Goal: Task Accomplishment & Management: Manage account settings

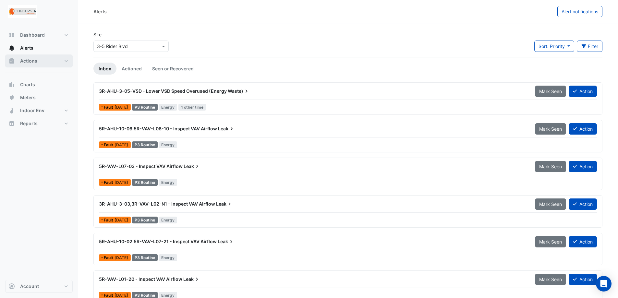
click at [35, 60] on span "Actions" at bounding box center [28, 61] width 17 height 6
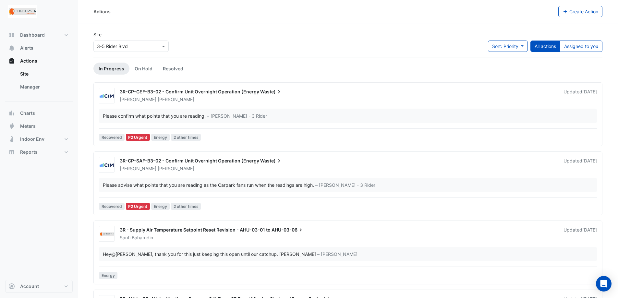
click at [221, 42] on div "Site Select a Site × 3-5 Rider Blvd Sort: Priority Priority Updated All actions…" at bounding box center [348, 44] width 517 height 26
click at [598, 48] on button "Assigned to you" at bounding box center [581, 46] width 43 height 11
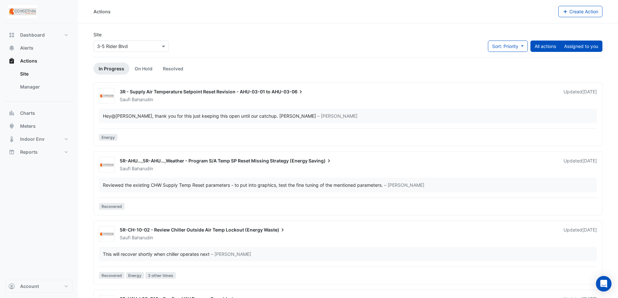
click at [547, 42] on button "All actions" at bounding box center [546, 46] width 30 height 11
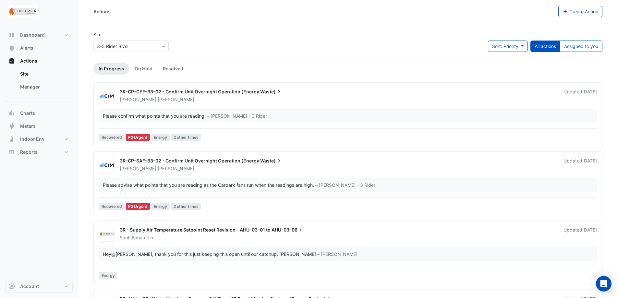
click at [134, 44] on input "text" at bounding box center [124, 46] width 55 height 7
click at [211, 42] on div "Site Select a Site × 3-5 Rider Blvd 3-[GEOGRAPHIC_DATA][STREET_ADDRESS] Sort: P…" at bounding box center [348, 44] width 517 height 26
click at [588, 45] on button "Assigned to you" at bounding box center [581, 46] width 43 height 11
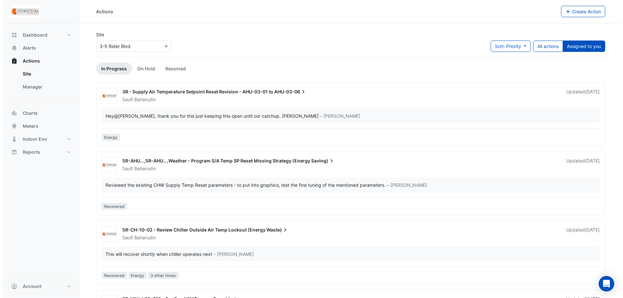
scroll to position [41, 0]
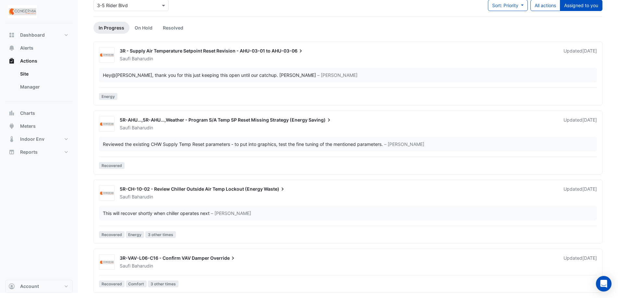
click at [243, 134] on div "5R-AHU...,5R-AHU...,Weather - Program S/A Temp SP Reset Missing Strategy (Energ…" at bounding box center [347, 143] width 503 height 55
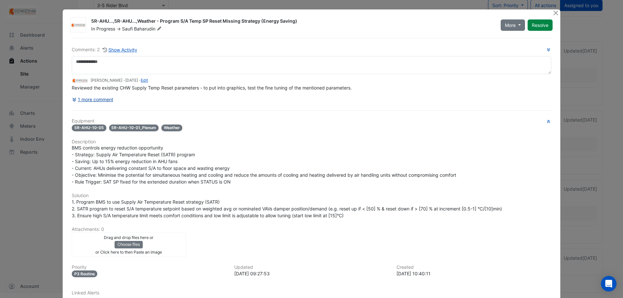
click at [88, 99] on button "1 more comment" at bounding box center [93, 99] width 42 height 11
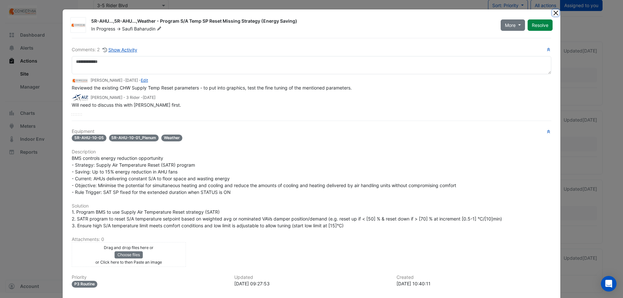
click at [555, 12] on button "Close" at bounding box center [555, 12] width 7 height 7
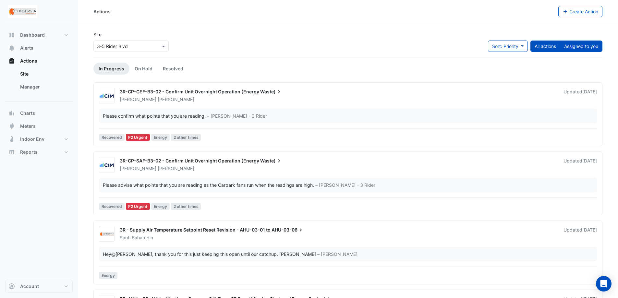
click at [595, 43] on button "Assigned to you" at bounding box center [581, 46] width 43 height 11
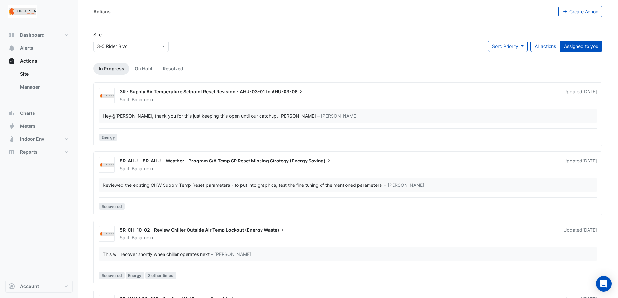
click at [208, 173] on div "5R-AHU...,5R-AHU...,Weather - Program S/A Temp SP Reset Missing Strategy (Energ…" at bounding box center [347, 184] width 503 height 55
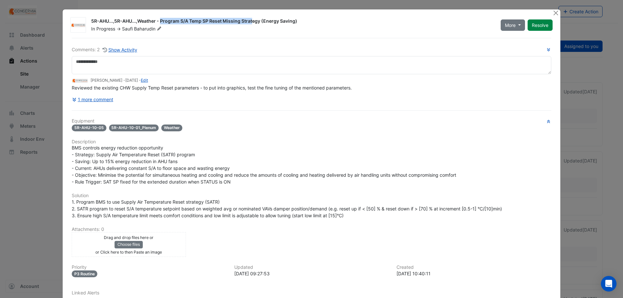
drag, startPoint x: 140, startPoint y: 20, endPoint x: 218, endPoint y: 21, distance: 77.9
click at [218, 21] on div "5R-AHU...,5R-AHU...,Weather - Program S/A Temp SP Reset Missing Strategy (Energ…" at bounding box center [292, 22] width 402 height 8
click at [228, 20] on div "5R-AHU...,5R-AHU...,Weather - Program S/A Temp SP Reset Missing Strategy (Energ…" at bounding box center [292, 22] width 402 height 8
click at [102, 99] on button "1 more comment" at bounding box center [93, 99] width 42 height 11
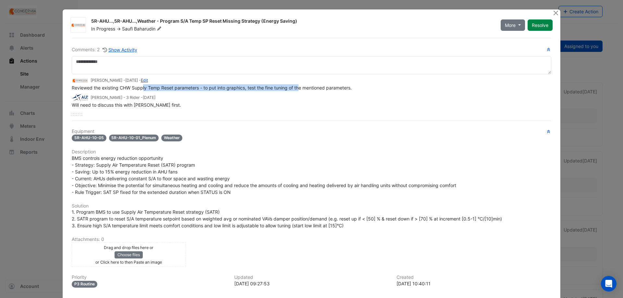
drag, startPoint x: 140, startPoint y: 88, endPoint x: 297, endPoint y: 89, distance: 157.7
click at [297, 89] on span "Reviewed the existing CHW Supply Temp Reset parameters - to put into graphics, …" at bounding box center [212, 88] width 280 height 6
click at [301, 87] on span "Reviewed the existing CHW Supply Temp Reset parameters - to put into graphics, …" at bounding box center [212, 88] width 280 height 6
drag, startPoint x: 326, startPoint y: 89, endPoint x: 125, endPoint y: 88, distance: 200.9
click at [125, 88] on span "Reviewed the existing CHW Supply Temp Reset parameters - to put into graphics, …" at bounding box center [212, 88] width 280 height 6
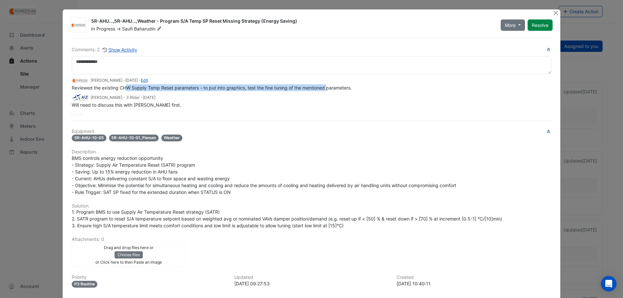
click at [125, 88] on span "Reviewed the existing CHW Supply Temp Reset parameters - to put into graphics, …" at bounding box center [212, 88] width 280 height 6
drag, startPoint x: 121, startPoint y: 88, endPoint x: 299, endPoint y: 88, distance: 177.8
click at [299, 88] on span "Reviewed the existing CHW Supply Temp Reset parameters - to put into graphics, …" at bounding box center [212, 88] width 280 height 6
drag, startPoint x: 179, startPoint y: 93, endPoint x: 166, endPoint y: 93, distance: 13.3
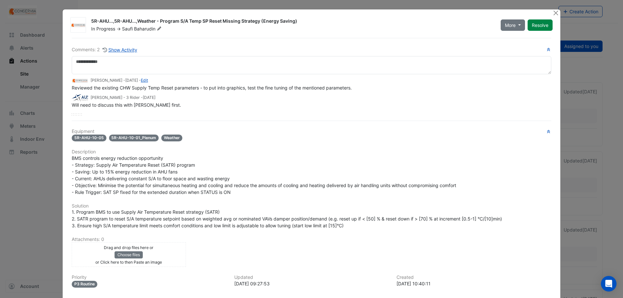
click at [166, 93] on div "[PERSON_NAME] - [DATE] - Edit Reviewed the existing CHW Supply Temp Reset param…" at bounding box center [312, 91] width 480 height 34
drag, startPoint x: 137, startPoint y: 90, endPoint x: 293, endPoint y: 88, distance: 155.8
click at [293, 88] on span "Reviewed the existing CHW Supply Temp Reset parameters - to put into graphics, …" at bounding box center [212, 88] width 280 height 6
drag, startPoint x: 131, startPoint y: 89, endPoint x: 296, endPoint y: 88, distance: 164.5
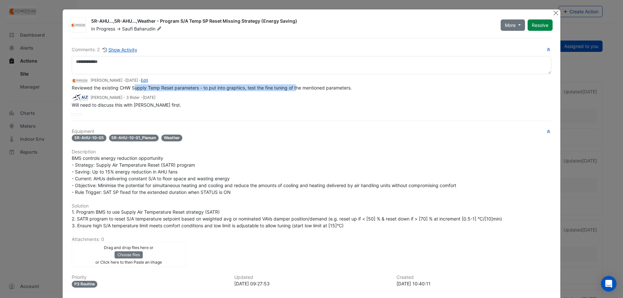
click at [296, 88] on span "Reviewed the existing CHW Supply Temp Reset parameters - to put into graphics, …" at bounding box center [212, 88] width 280 height 6
click at [555, 11] on button "Close" at bounding box center [555, 12] width 7 height 7
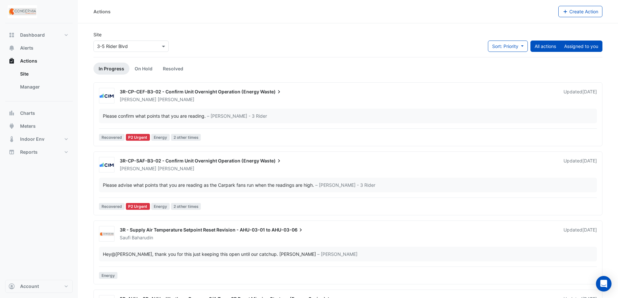
click at [594, 45] on button "Assigned to you" at bounding box center [581, 46] width 43 height 11
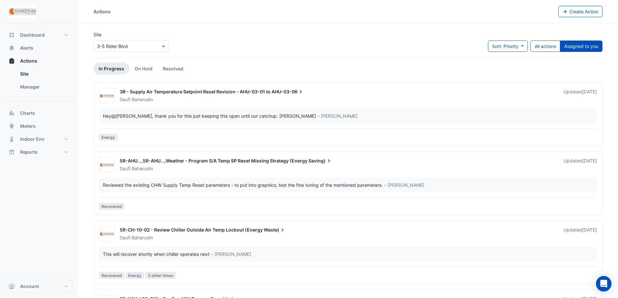
click at [208, 97] on div "[PERSON_NAME]" at bounding box center [337, 99] width 437 height 6
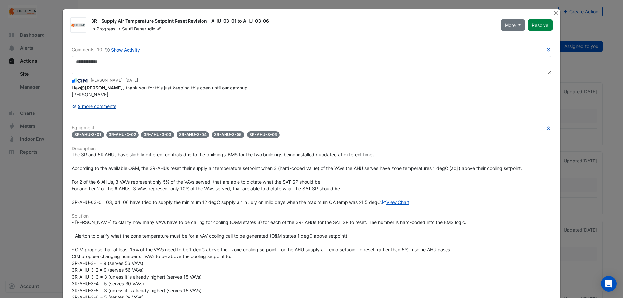
click at [86, 110] on button "9 more comments" at bounding box center [94, 106] width 45 height 11
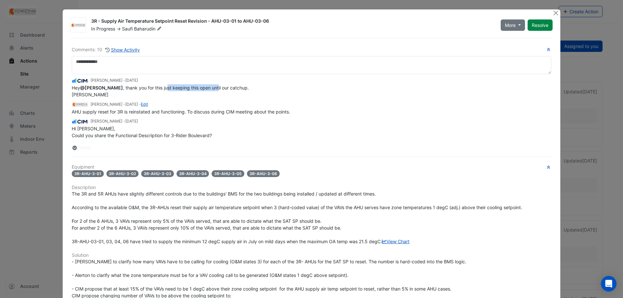
drag, startPoint x: 162, startPoint y: 87, endPoint x: 215, endPoint y: 89, distance: 52.6
click at [215, 89] on span "Hey @[PERSON_NAME] , thank you for this just keeping this open until our catchu…" at bounding box center [160, 91] width 177 height 12
click at [122, 115] on span "AHU supply reset for 3R is reinstated and functioning. To discuss during CIM me…" at bounding box center [181, 112] width 218 height 6
drag, startPoint x: 110, startPoint y: 118, endPoint x: 237, endPoint y: 119, distance: 126.6
click at [235, 115] on span "AHU supply reset for 3R is reinstated and functioning. To discuss during CIM me…" at bounding box center [181, 112] width 218 height 6
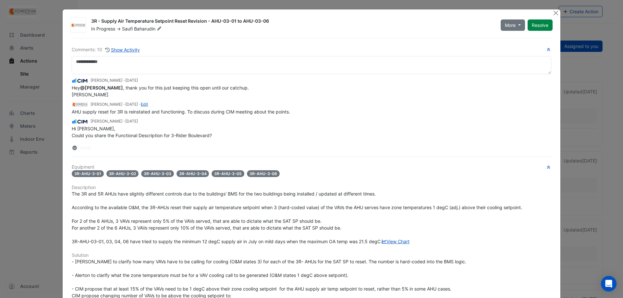
click at [237, 115] on span "AHU supply reset for 3R is reinstated and functioning. To discuss during CIM me…" at bounding box center [181, 112] width 218 height 6
